Goal: Information Seeking & Learning: Learn about a topic

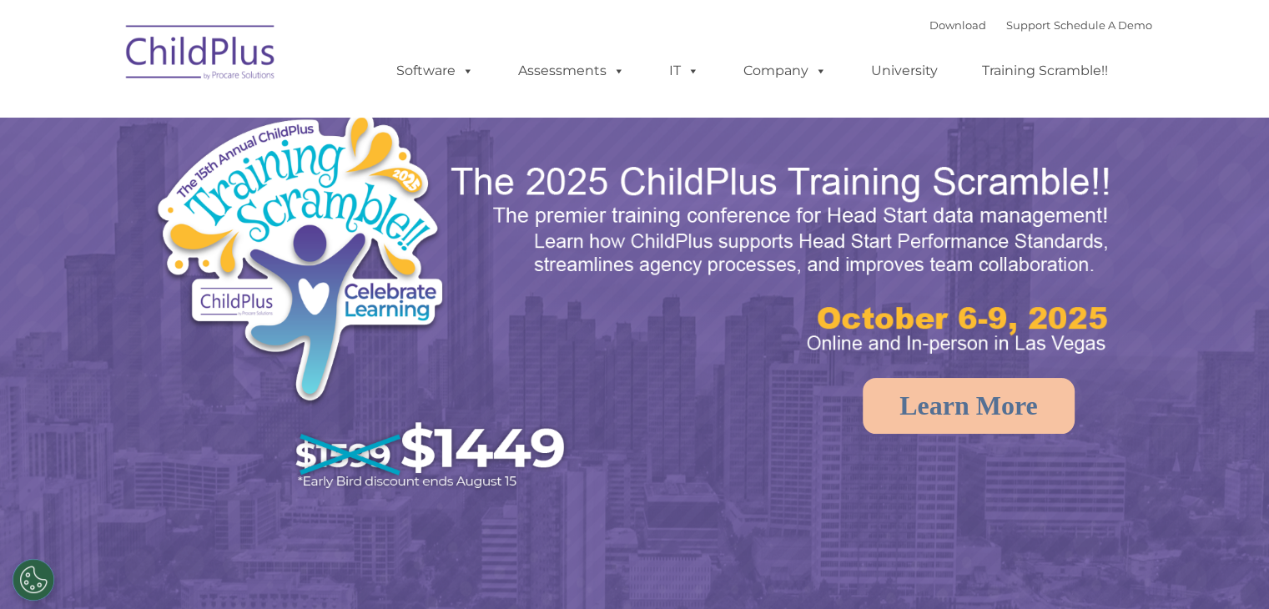
select select "MEDIUM"
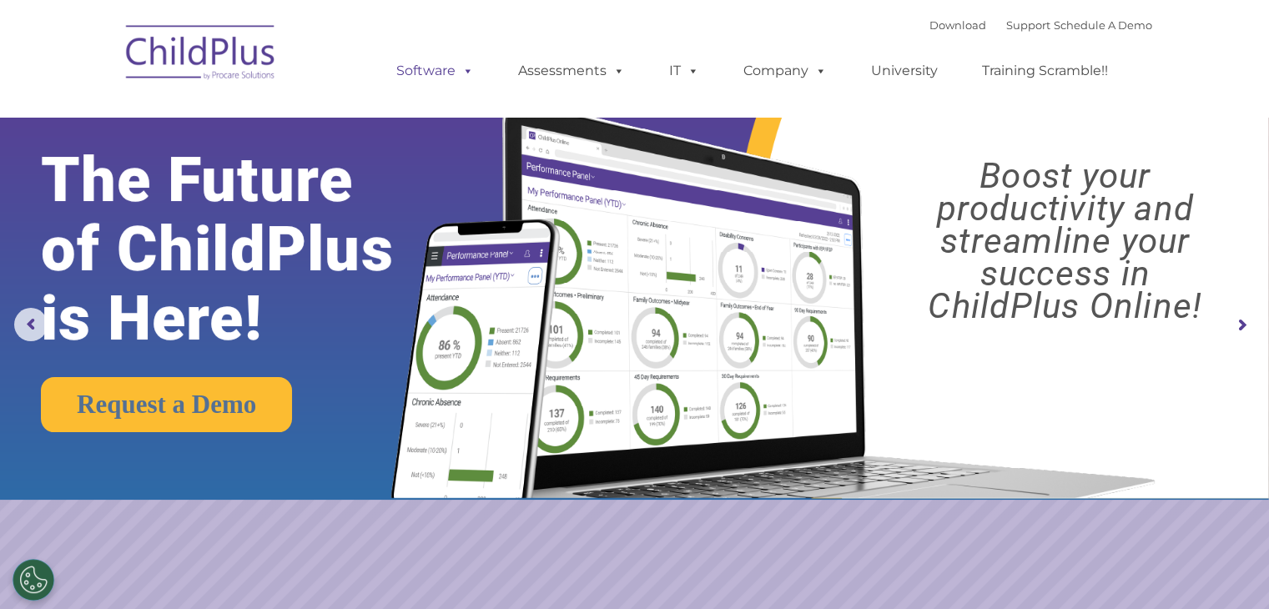
click at [436, 77] on link "Software" at bounding box center [435, 70] width 111 height 33
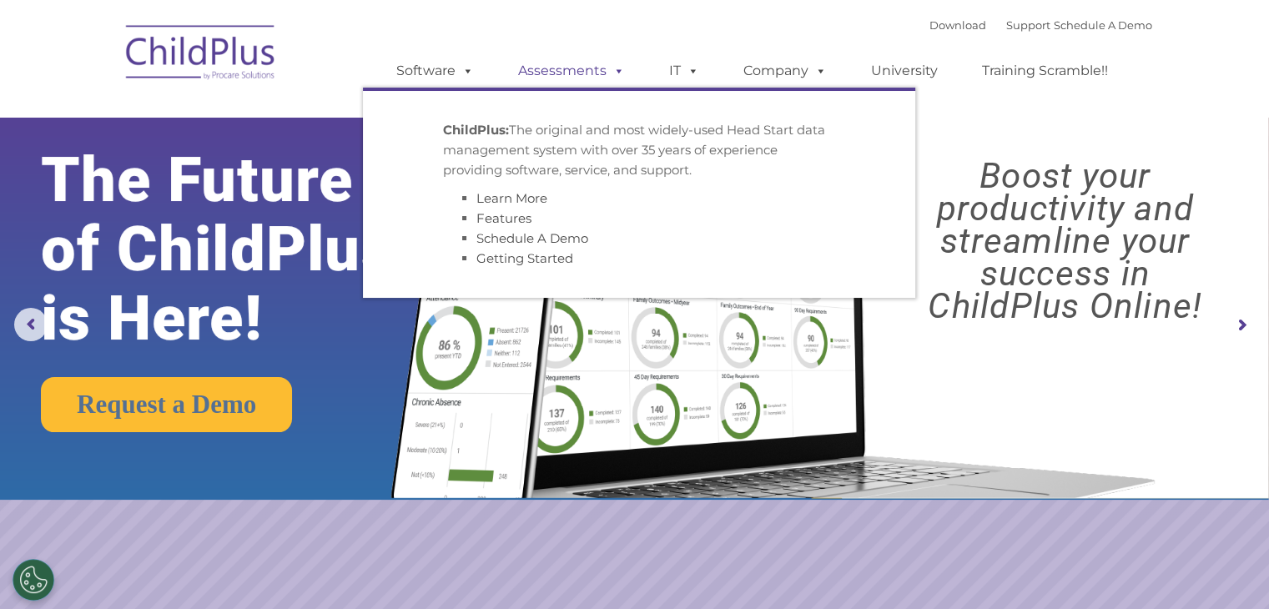
click at [561, 78] on link "Assessments" at bounding box center [571, 70] width 140 height 33
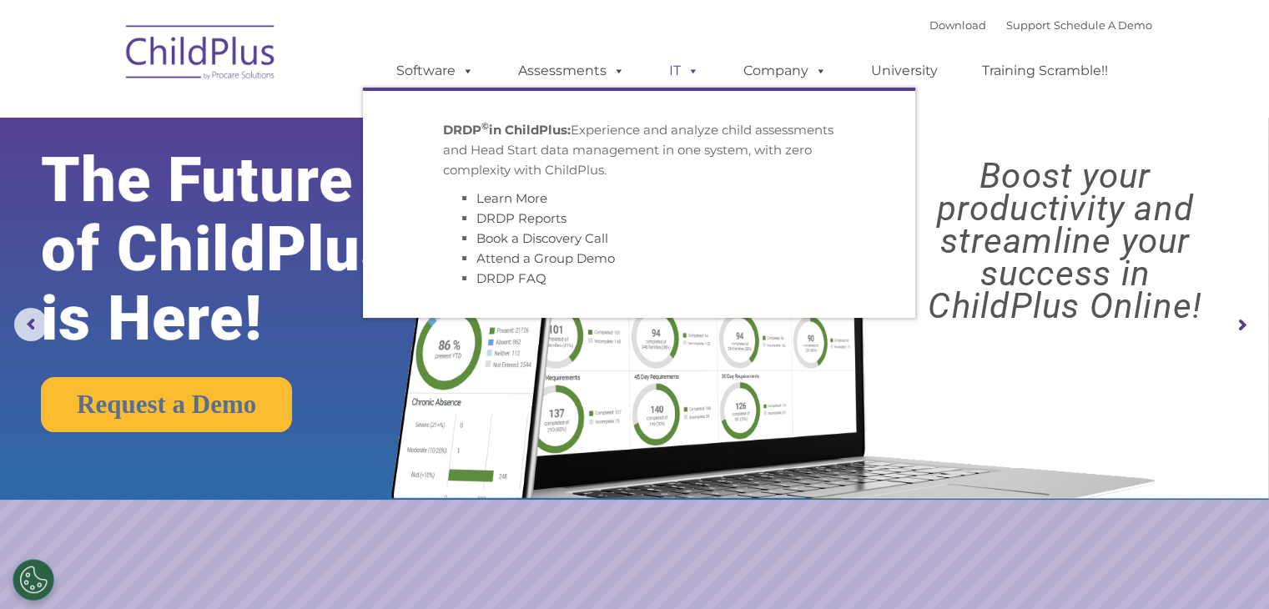
click at [684, 78] on span at bounding box center [690, 71] width 18 height 16
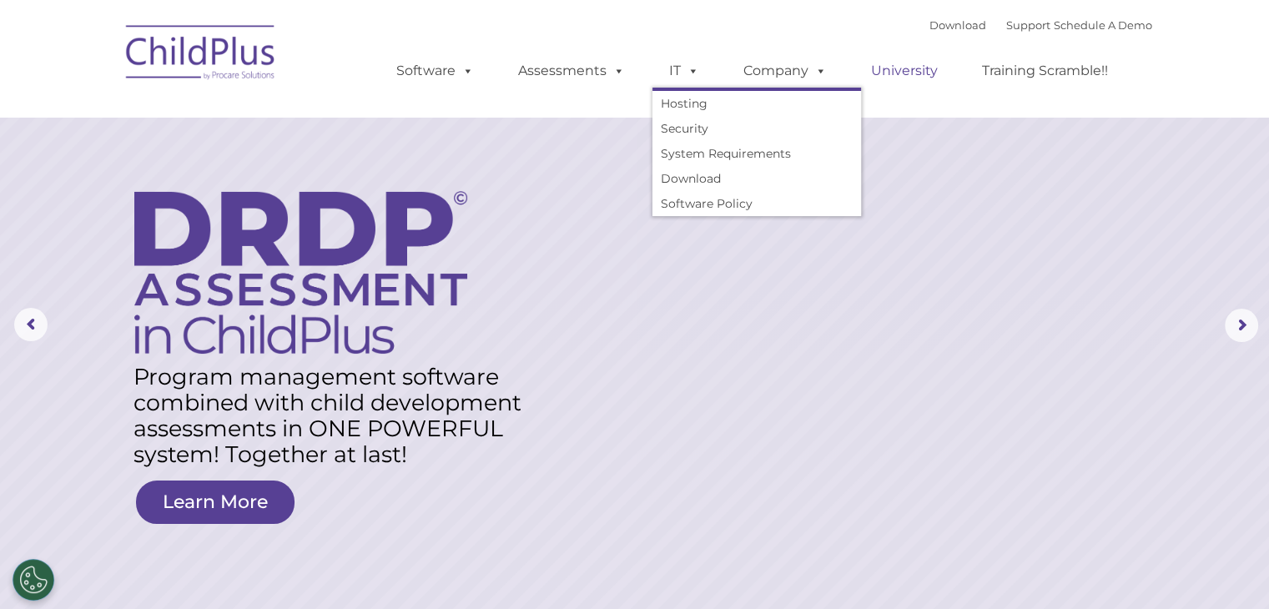
click at [917, 69] on link "University" at bounding box center [904, 70] width 100 height 33
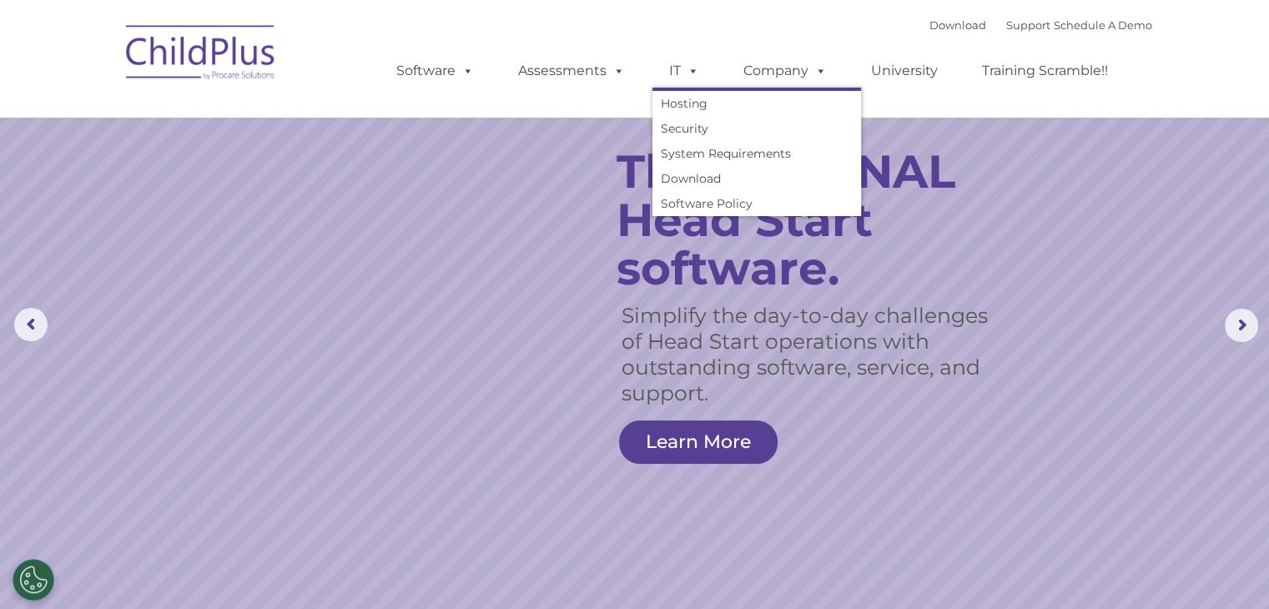
click at [1240, 324] on rs-arrow at bounding box center [1241, 325] width 33 height 33
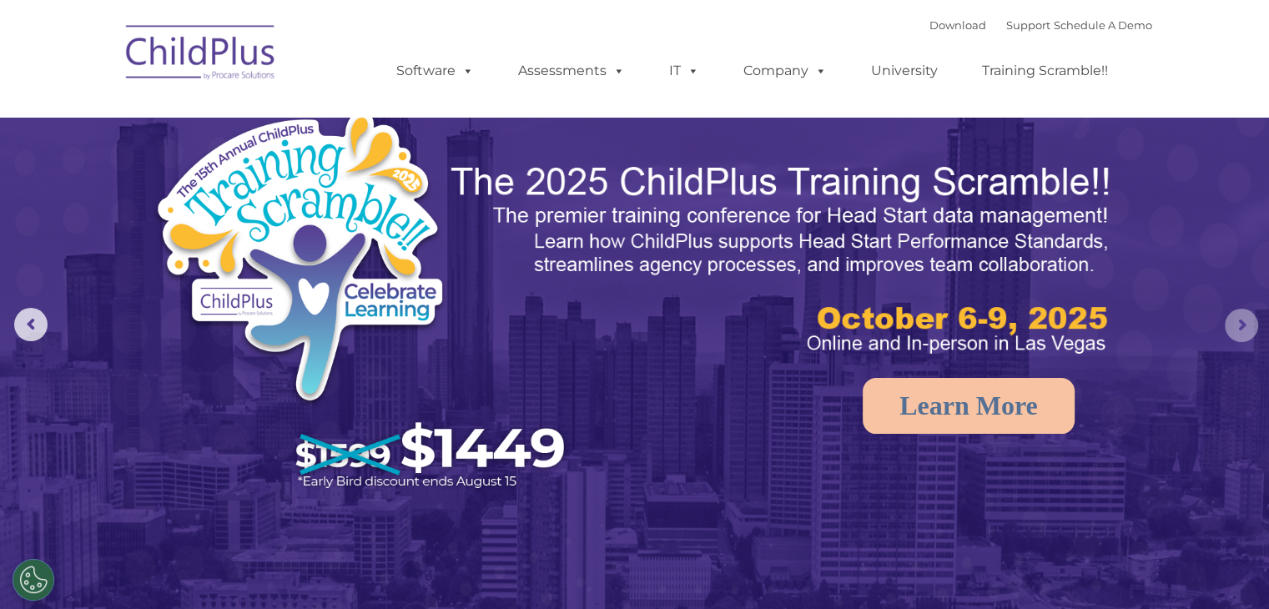
click at [1238, 335] on rs-arrow at bounding box center [1241, 325] width 33 height 33
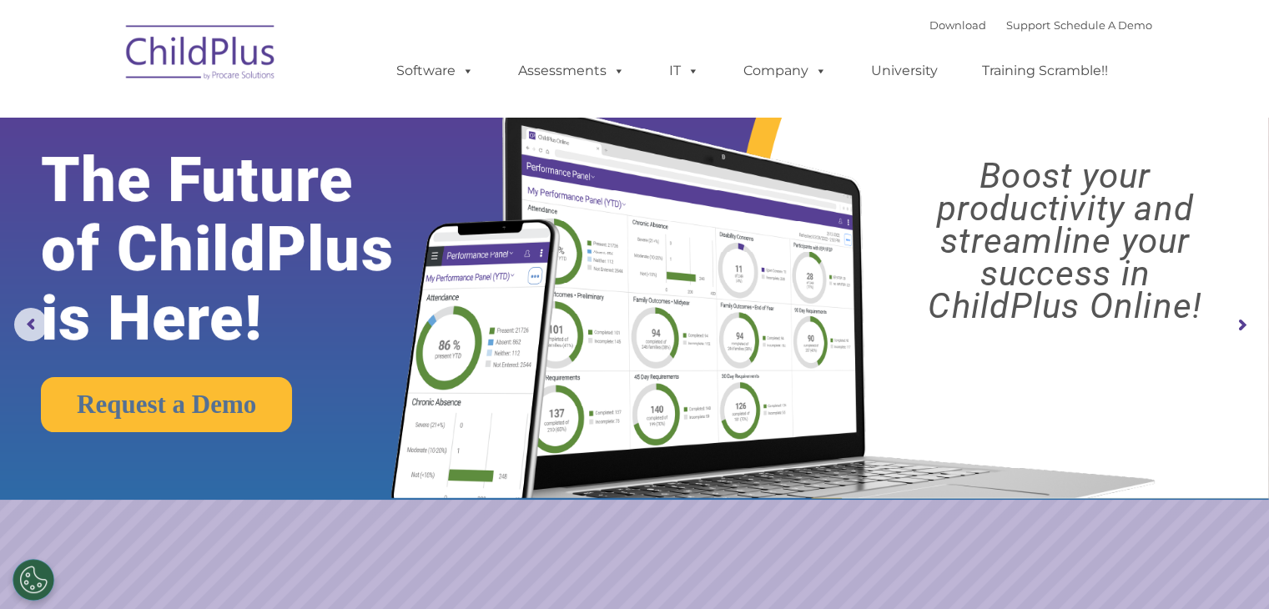
click at [1234, 327] on rs-arrow at bounding box center [1241, 325] width 33 height 33
